Goal: Information Seeking & Learning: Learn about a topic

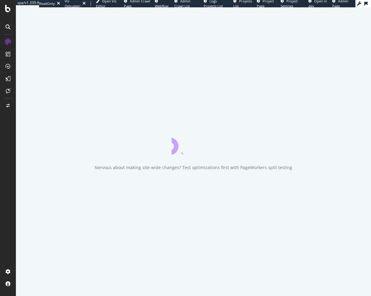
drag, startPoint x: 20, startPoint y: 59, endPoint x: 19, endPoint y: 52, distance: 6.4
click at [20, 59] on div "Nervous about making site-wide changes? Test optimizations first with PageWorke…" at bounding box center [194, 151] width 356 height 289
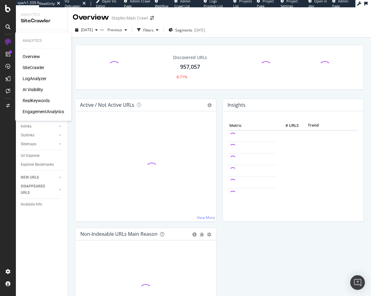
click at [31, 68] on div "SiteCrawler" at bounding box center [34, 68] width 22 height 6
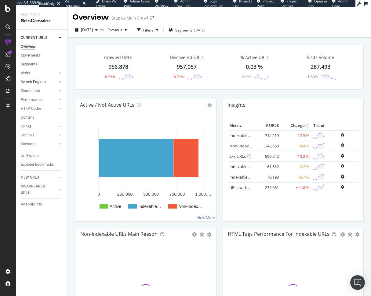
click at [40, 83] on div "Search Engines" at bounding box center [33, 82] width 25 height 6
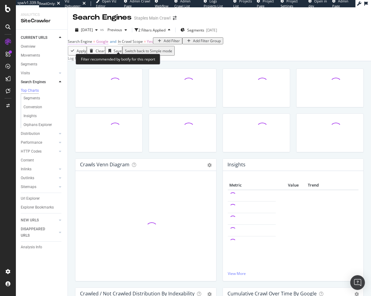
click at [109, 44] on span "Google" at bounding box center [102, 41] width 12 height 5
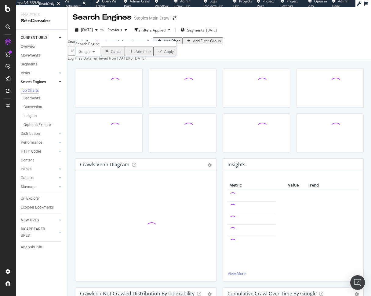
click at [91, 54] on span "Google" at bounding box center [85, 51] width 12 height 5
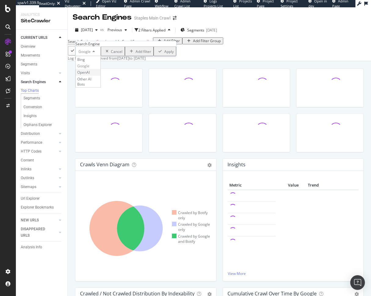
click at [101, 76] on div "OpenAI" at bounding box center [88, 72] width 25 height 6
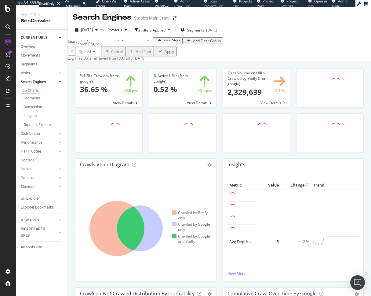
drag, startPoint x: 141, startPoint y: 75, endPoint x: 134, endPoint y: 76, distance: 7.1
click at [165, 54] on div "Apply" at bounding box center [169, 51] width 9 height 5
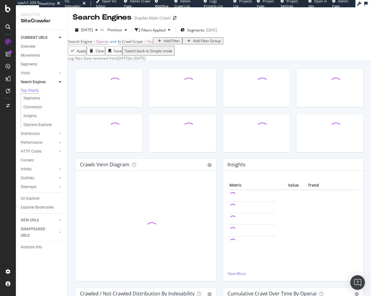
click at [164, 43] on div "Add Filter" at bounding box center [172, 40] width 16 height 5
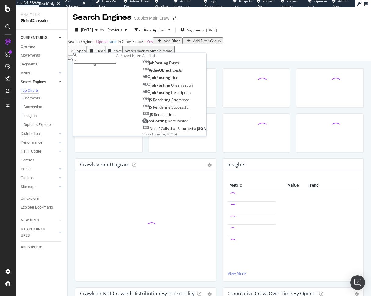
type input "j"
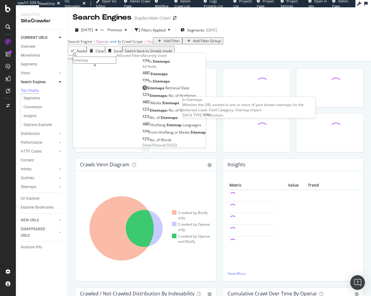
type input "sitemap"
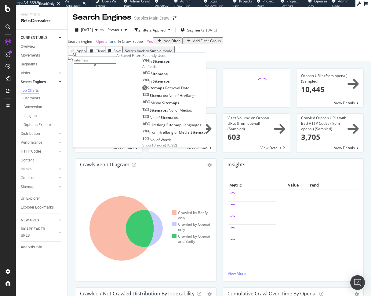
click at [153, 64] on span "Sitemaps" at bounding box center [161, 61] width 17 height 5
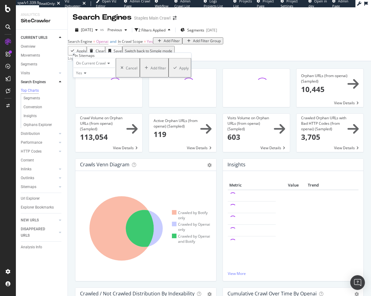
drag, startPoint x: 136, startPoint y: 97, endPoint x: 84, endPoint y: 163, distance: 84.0
click at [179, 70] on div "Apply" at bounding box center [183, 67] width 9 height 5
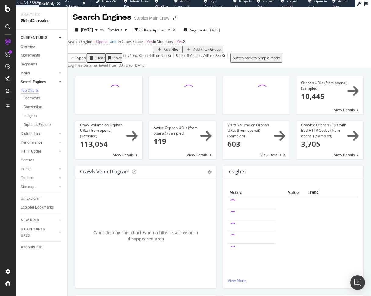
click at [70, 163] on div "Orphan URLs (from openai) (Sampled) × Close Chart search-engines-openai-main-me…" at bounding box center [220, 212] width 304 height 289
click at [72, 162] on div "Orphan URLs (from openai) (Sampled) × Close Chart search-engines-openai-main-me…" at bounding box center [220, 212] width 304 height 289
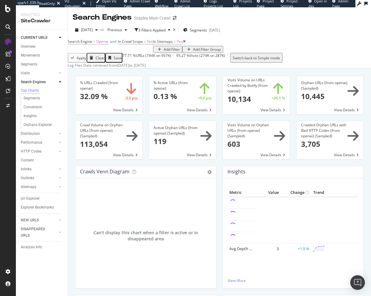
click at [70, 170] on div "% URLs Crawled (from openai) × Close Chart search-engines-openai-main-metric-cr…" at bounding box center [220, 212] width 304 height 289
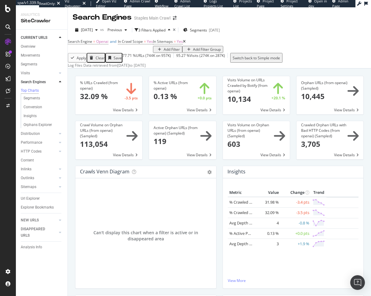
drag, startPoint x: 46, startPoint y: 95, endPoint x: 93, endPoint y: 1, distance: 105.0
click at [125, 87] on div "% URLs Crawled (from openai) × Close Chart search-engines-openai-main-metric-cr…" at bounding box center [220, 212] width 304 height 289
click at [70, 108] on div "% URLs Crawled (from openai) × Close Chart search-engines-openai-main-metric-cr…" at bounding box center [220, 212] width 304 height 289
drag, startPoint x: 33, startPoint y: 79, endPoint x: 176, endPoint y: 6, distance: 160.8
click at [234, 51] on div "Search Engine = Openai and In Crawl Scope = Yes In Sitemaps = Yes Add Filter Ad…" at bounding box center [220, 45] width 304 height 16
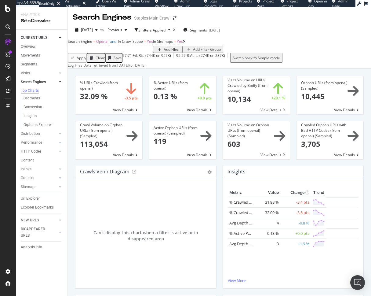
click at [71, 124] on div "% URLs Crawled (from openai) × Close Chart search-engines-openai-main-metric-cr…" at bounding box center [220, 212] width 304 height 289
drag, startPoint x: 27, startPoint y: 203, endPoint x: 188, endPoint y: 9, distance: 252.3
click at [0, 0] on div "spa/v1.339.9 ReadOnly: Viz Debugger: Open Viz Editor Admin Crawl Page Webflow A…" at bounding box center [185, 148] width 371 height 296
